Goal: Task Accomplishment & Management: Complete application form

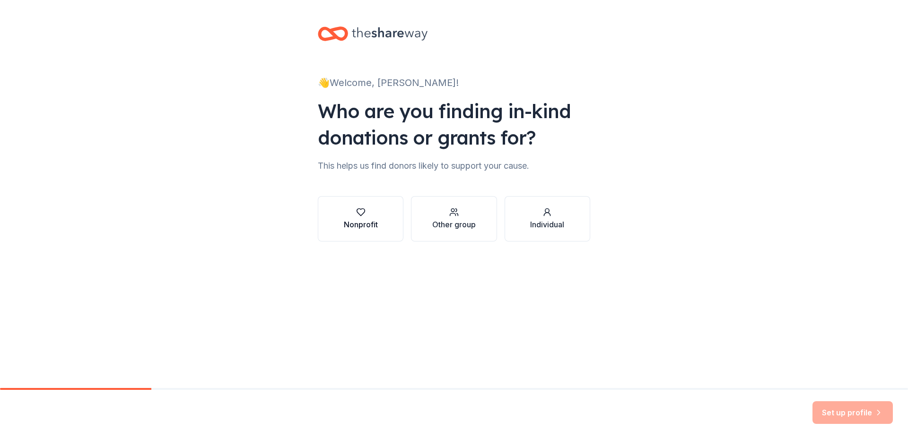
click at [360, 213] on icon "button" at bounding box center [360, 212] width 9 height 9
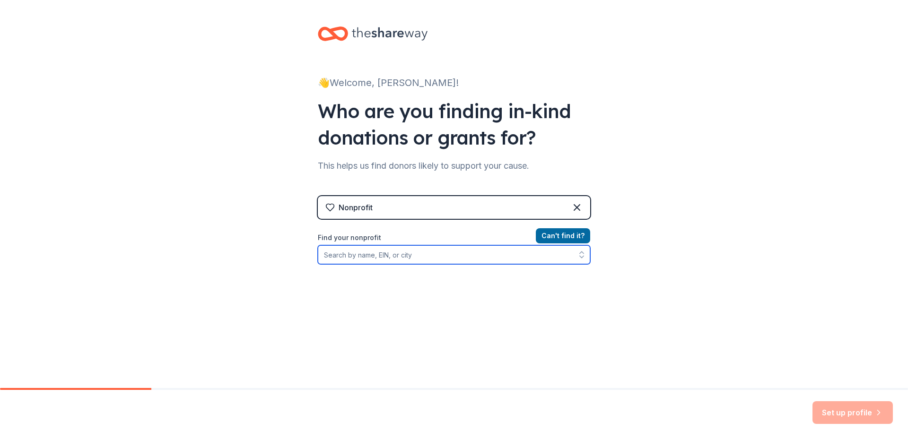
click at [354, 257] on input "Find your nonprofit" at bounding box center [454, 255] width 272 height 19
type input "[US_EMPLOYER_IDENTIFICATION_NUMBER]"
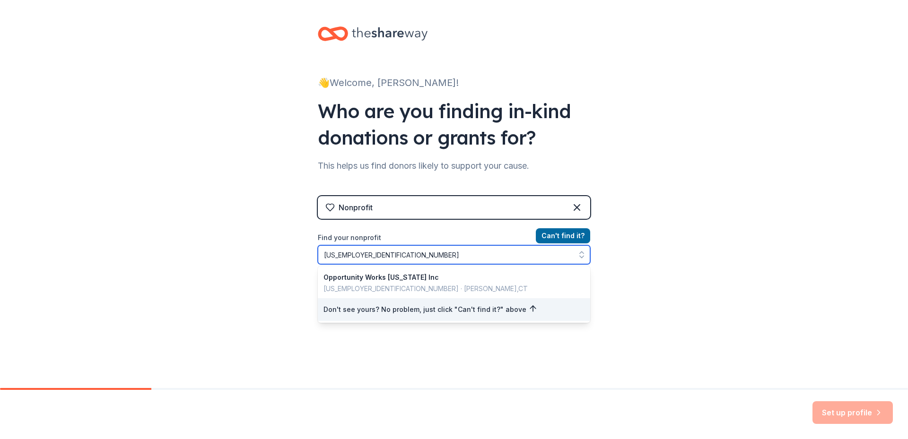
click at [580, 256] on icon "button" at bounding box center [582, 257] width 4 height 2
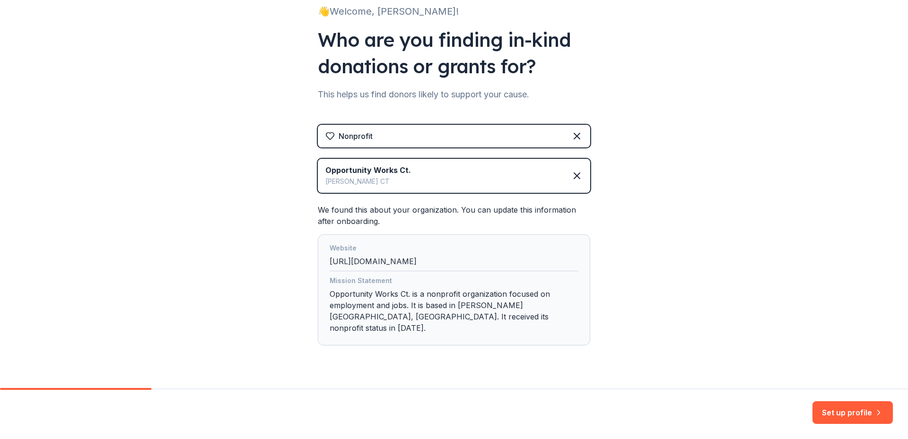
scroll to position [82, 0]
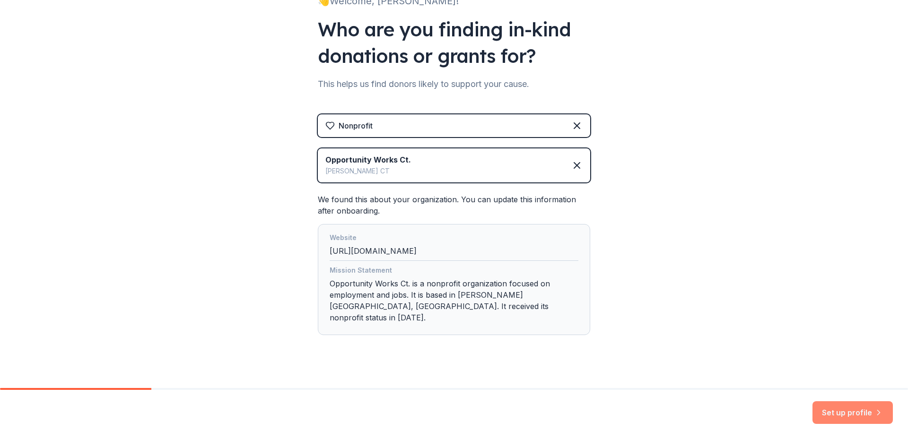
click at [858, 412] on button "Set up profile" at bounding box center [853, 413] width 80 height 23
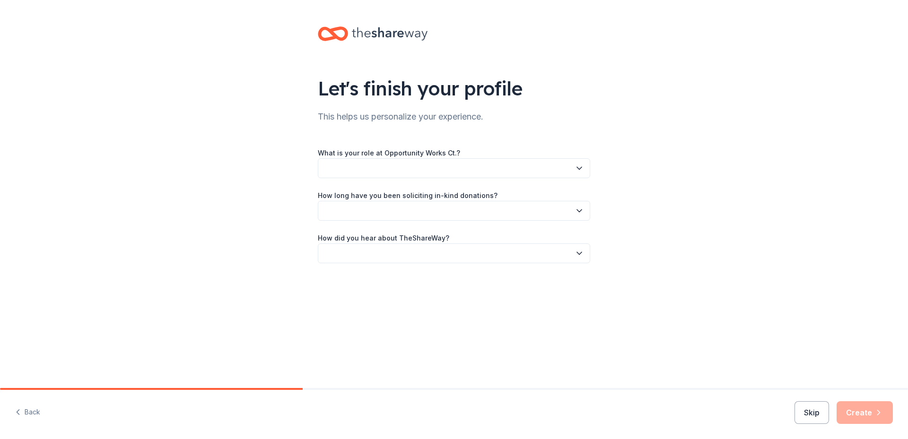
click at [350, 167] on button "button" at bounding box center [454, 168] width 272 height 20
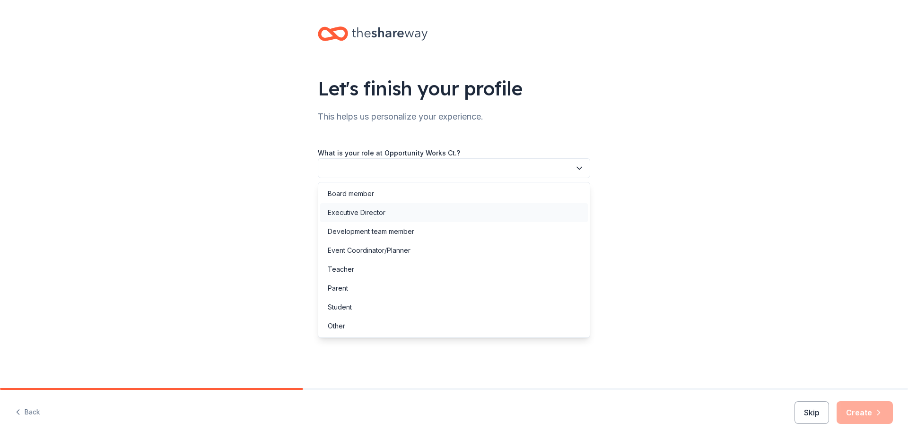
click at [350, 210] on div "Executive Director" at bounding box center [357, 212] width 58 height 11
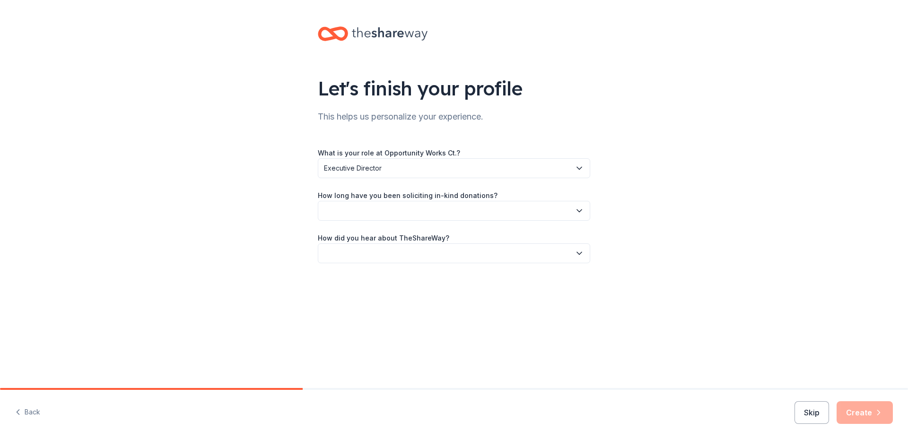
click at [373, 206] on button "button" at bounding box center [454, 211] width 272 height 20
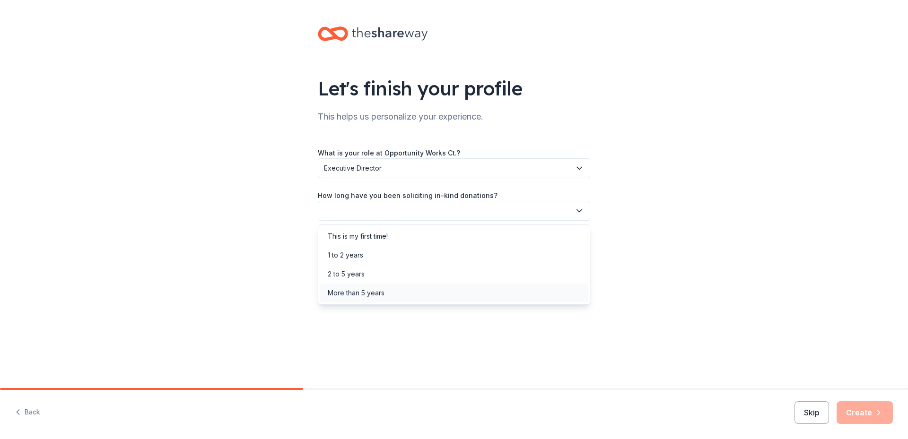
click at [360, 289] on div "More than 5 years" at bounding box center [356, 293] width 57 height 11
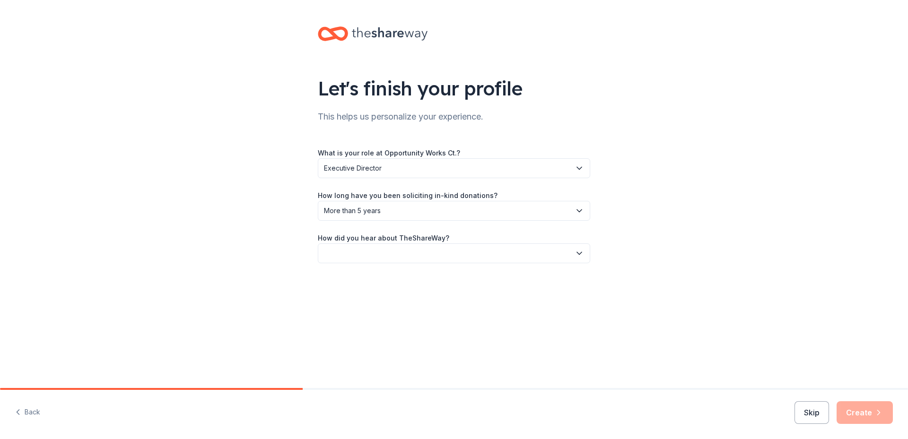
click at [500, 253] on button "button" at bounding box center [454, 254] width 272 height 20
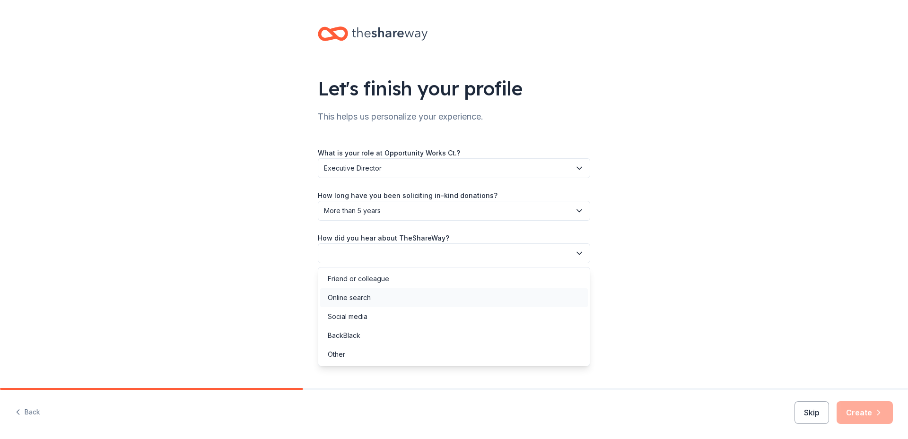
click at [368, 296] on div "Online search" at bounding box center [349, 297] width 43 height 11
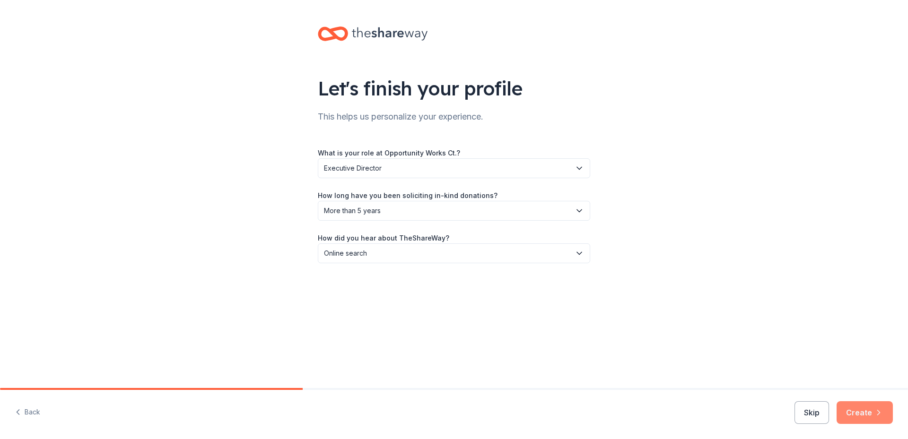
click at [869, 410] on button "Create" at bounding box center [865, 413] width 56 height 23
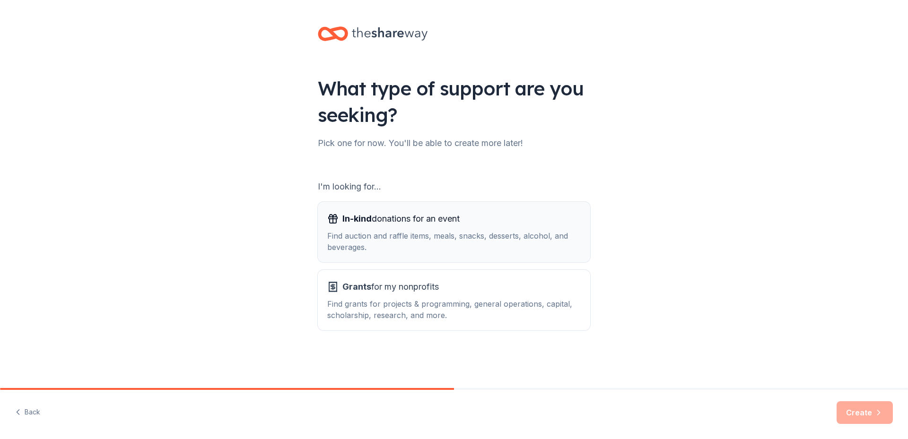
click at [383, 228] on div "In-kind donations for an event Find auction and raffle items, meals, snacks, de…" at bounding box center [454, 232] width 254 height 42
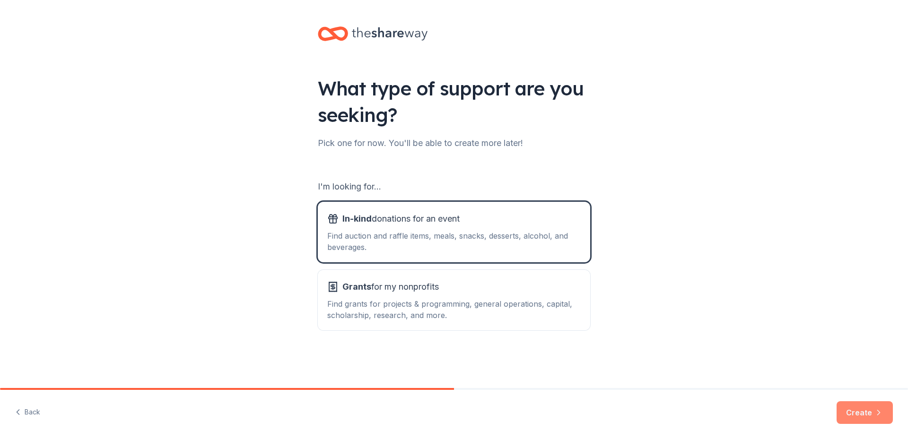
click at [852, 413] on button "Create" at bounding box center [865, 413] width 56 height 23
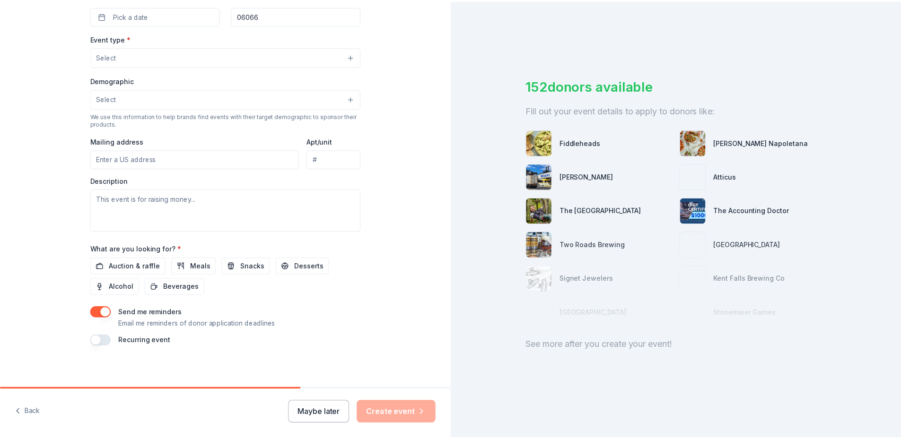
scroll to position [241, 0]
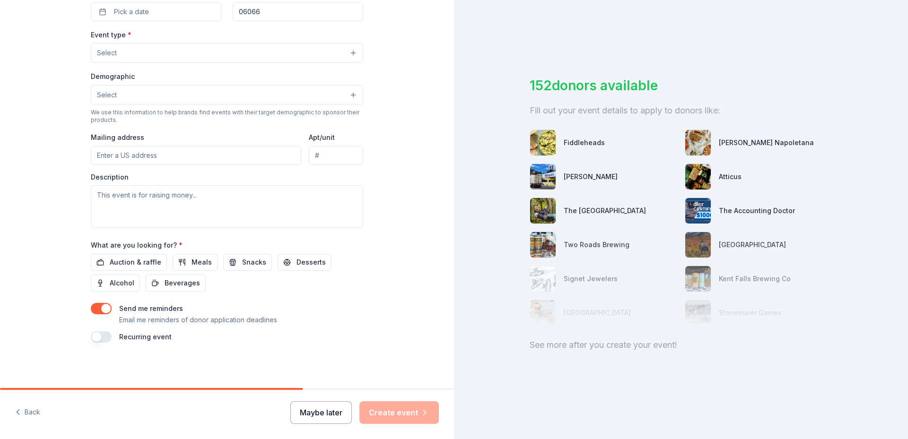
click at [319, 414] on button "Maybe later" at bounding box center [320, 413] width 61 height 23
click at [314, 413] on button "Maybe later" at bounding box center [320, 413] width 61 height 23
click at [323, 412] on button "Maybe later" at bounding box center [320, 413] width 61 height 23
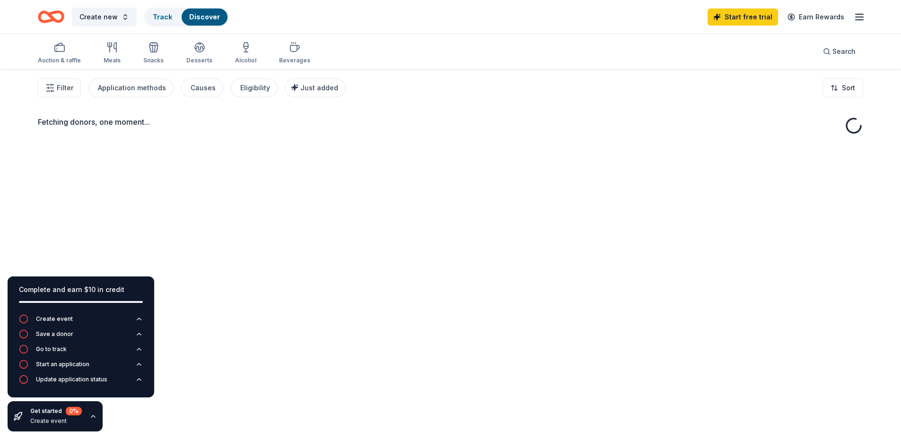
drag, startPoint x: 451, startPoint y: 235, endPoint x: 501, endPoint y: -49, distance: 287.7
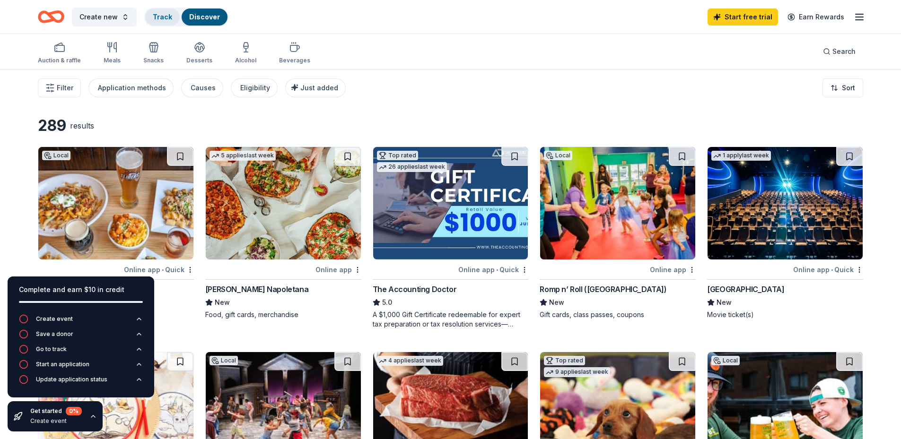
click at [157, 19] on link "Track" at bounding box center [162, 17] width 19 height 8
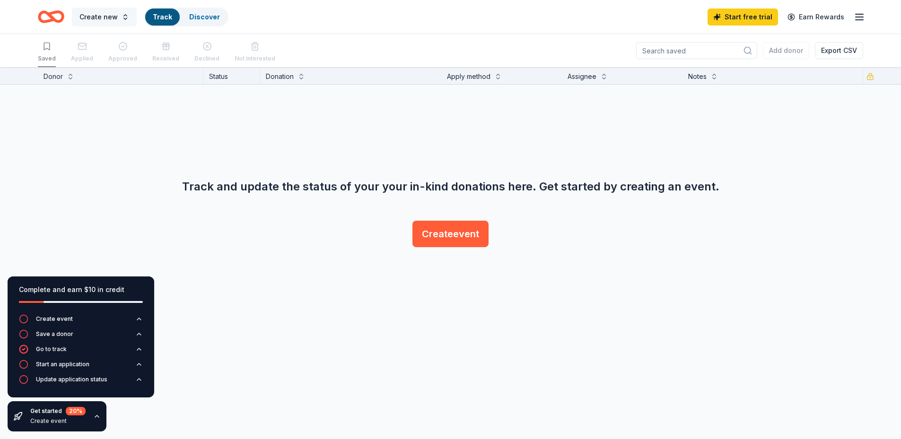
click at [114, 21] on span "Create new" at bounding box center [98, 16] width 38 height 11
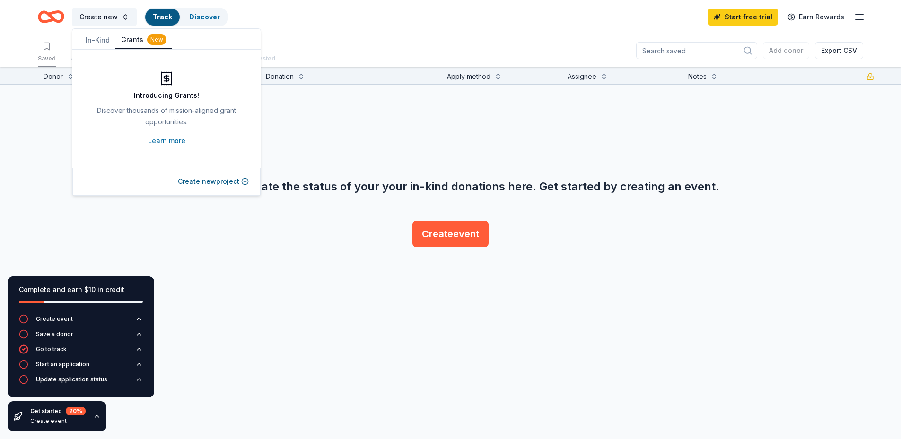
drag, startPoint x: 359, startPoint y: 42, endPoint x: 369, endPoint y: 37, distance: 11.2
click at [360, 41] on div "Saved Applied Approved Received Declined Not interested Add donor Export CSV" at bounding box center [450, 50] width 825 height 33
